Goal: Task Accomplishment & Management: Complete application form

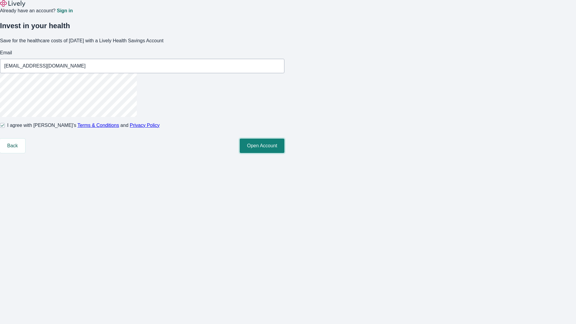
click at [284, 153] on button "Open Account" at bounding box center [262, 146] width 45 height 14
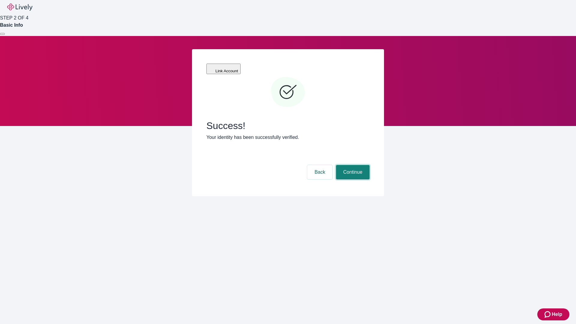
click at [352, 165] on button "Continue" at bounding box center [353, 172] width 34 height 14
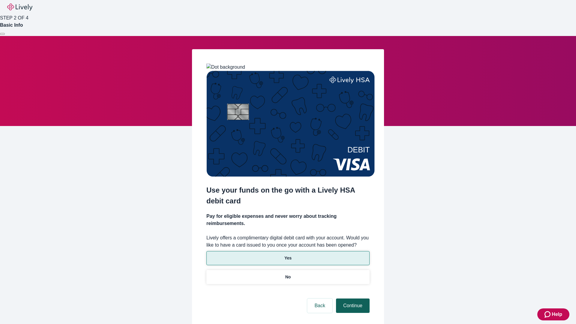
click at [288, 274] on p "No" at bounding box center [288, 277] width 6 height 6
click at [352, 298] on button "Continue" at bounding box center [353, 305] width 34 height 14
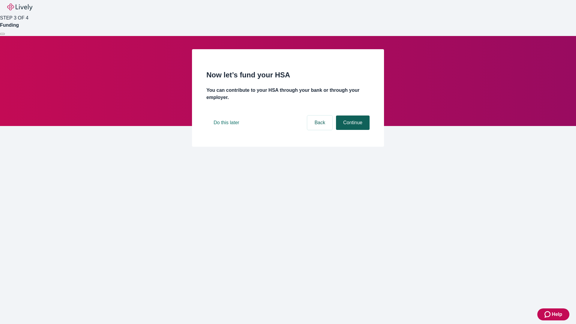
click at [352, 130] on button "Continue" at bounding box center [353, 122] width 34 height 14
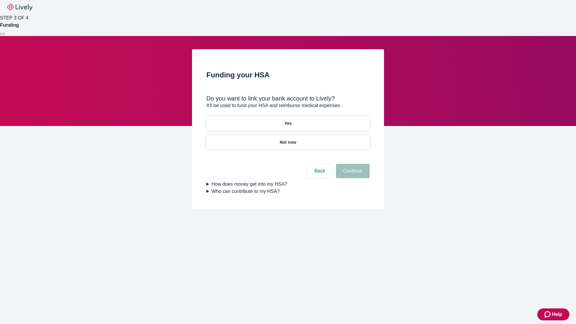
click at [288, 120] on p "Yes" at bounding box center [287, 123] width 7 height 6
click at [352, 164] on button "Continue" at bounding box center [353, 171] width 34 height 14
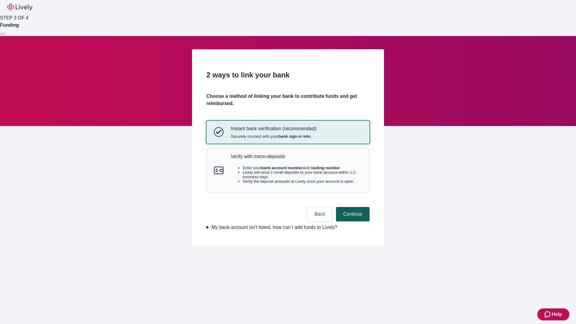
click at [296, 159] on p "Verify with micro-deposits" at bounding box center [296, 157] width 131 height 6
click at [352, 221] on button "Continue" at bounding box center [353, 214] width 34 height 14
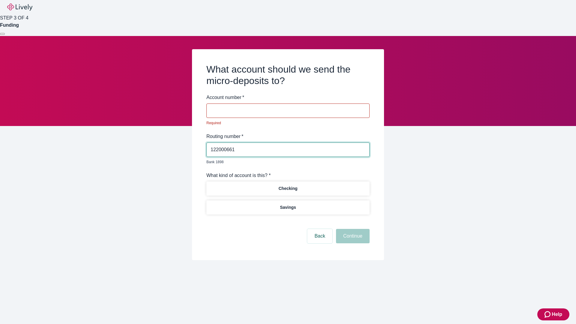
type input "122000661"
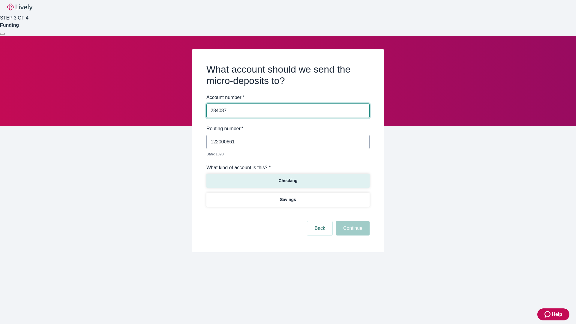
type input "284087"
click at [288, 178] on p "Checking" at bounding box center [287, 181] width 19 height 6
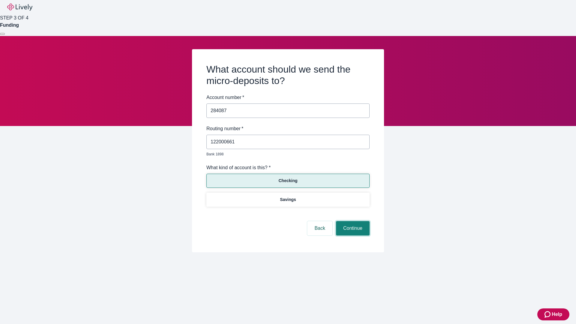
click at [352, 221] on button "Continue" at bounding box center [353, 228] width 34 height 14
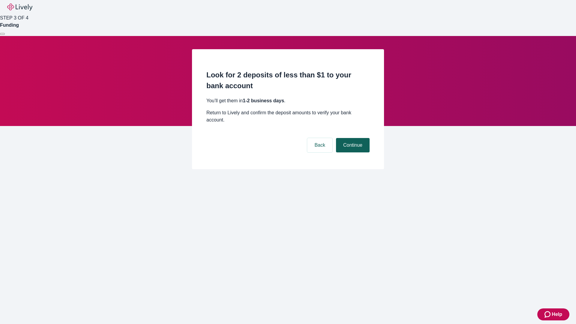
click at [352, 138] on button "Continue" at bounding box center [353, 145] width 34 height 14
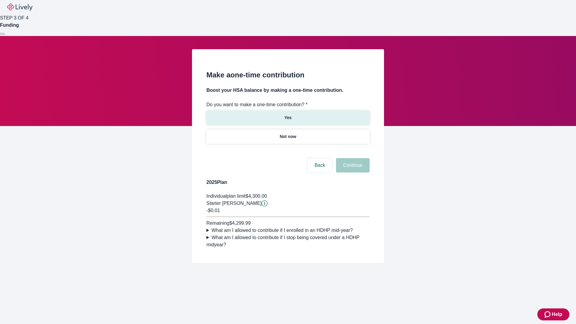
click at [288, 115] on p "Yes" at bounding box center [287, 118] width 7 height 6
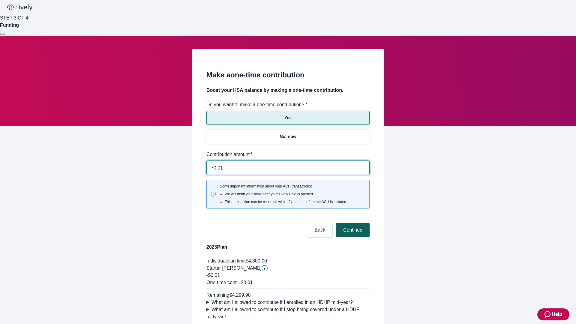
type input "0.01"
click at [352, 223] on button "Continue" at bounding box center [353, 230] width 34 height 14
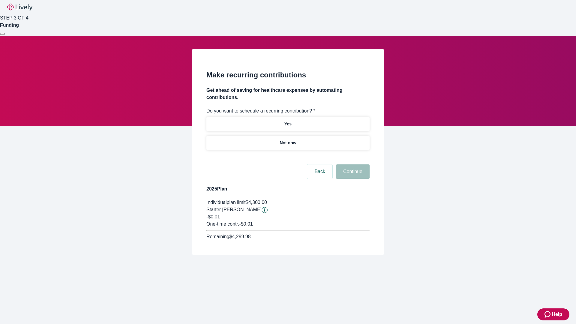
click at [288, 140] on p "Not now" at bounding box center [288, 143] width 16 height 6
click at [352, 164] on button "Continue" at bounding box center [353, 171] width 34 height 14
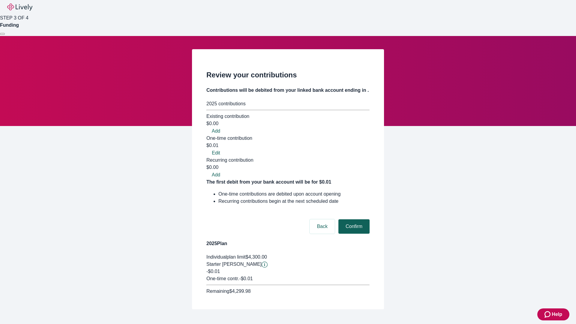
click at [353, 219] on button "Confirm" at bounding box center [353, 226] width 31 height 14
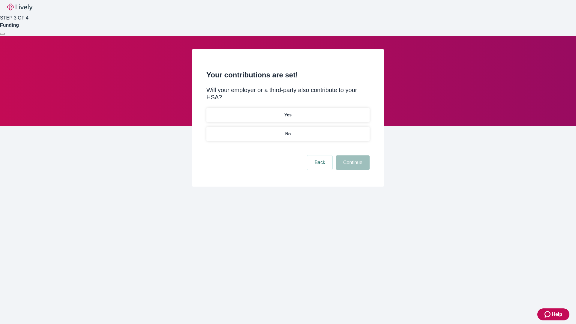
click at [288, 131] on p "No" at bounding box center [288, 134] width 6 height 6
click at [352, 155] on button "Continue" at bounding box center [353, 162] width 34 height 14
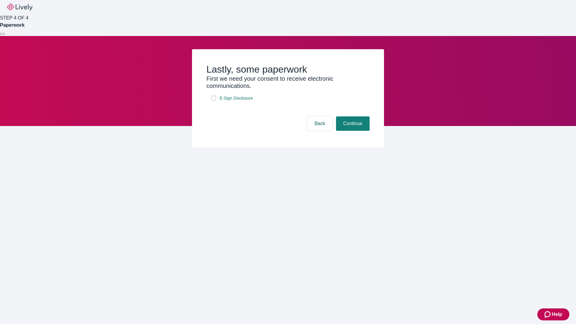
click at [214, 100] on input "E-Sign Disclosure" at bounding box center [213, 98] width 5 height 5
checkbox input "true"
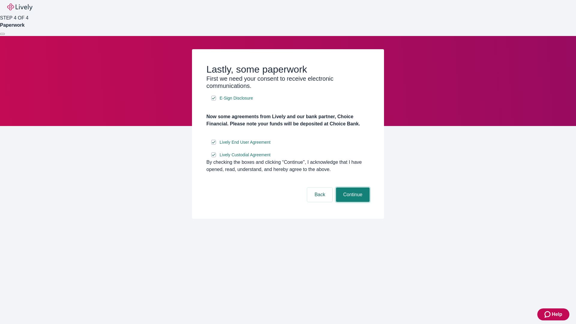
click at [352, 202] on button "Continue" at bounding box center [353, 194] width 34 height 14
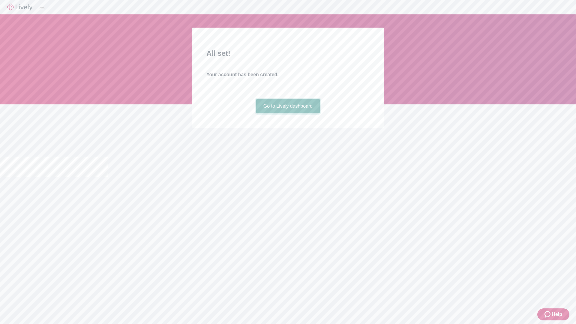
click at [288, 113] on link "Go to Lively dashboard" at bounding box center [288, 106] width 64 height 14
